Goal: Transaction & Acquisition: Purchase product/service

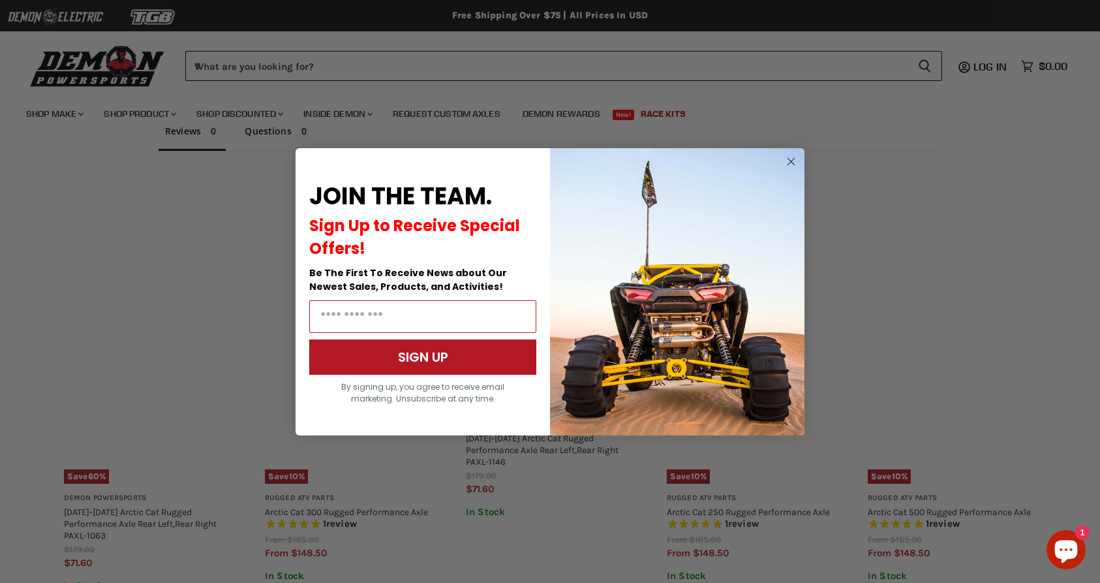
scroll to position [795, 0]
